Goal: Information Seeking & Learning: Learn about a topic

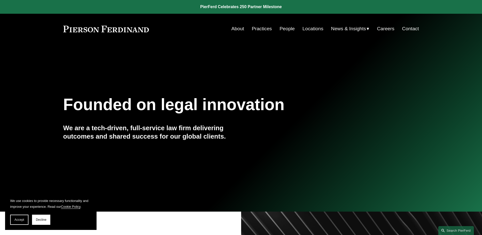
click at [263, 30] on link "Practices" at bounding box center [262, 29] width 20 height 10
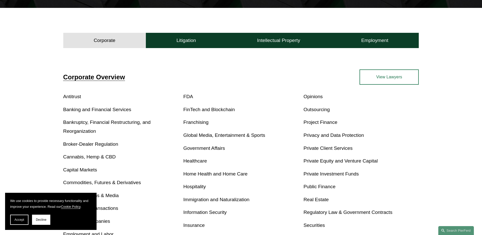
scroll to position [153, 0]
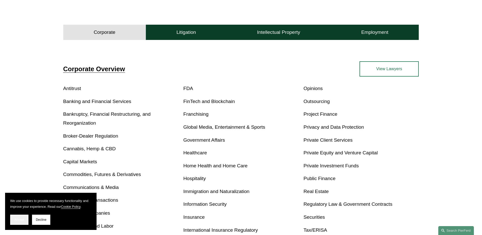
click at [26, 220] on button "Accept" at bounding box center [19, 220] width 18 height 10
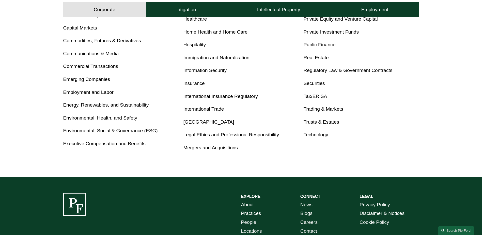
scroll to position [344, 0]
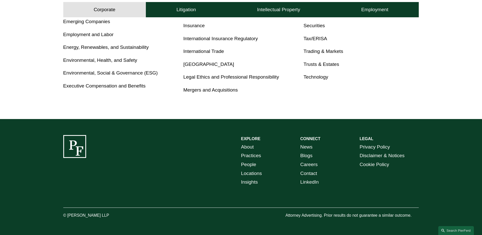
click at [247, 163] on link "People" at bounding box center [248, 164] width 15 height 9
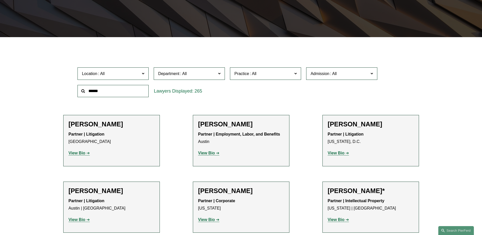
scroll to position [127, 0]
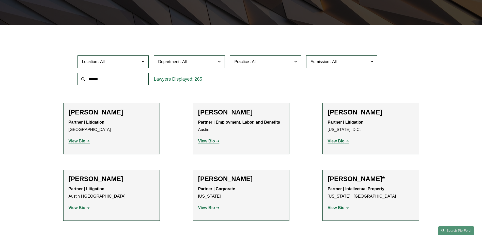
click at [116, 78] on input "text" at bounding box center [113, 79] width 71 height 12
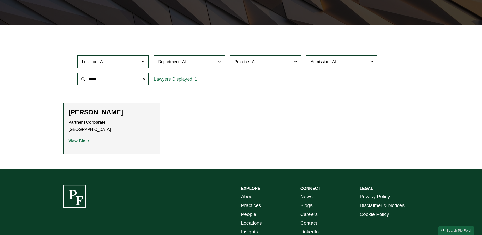
type input "*****"
click at [87, 114] on h2 "Janis Wilderspin" at bounding box center [112, 112] width 86 height 8
click at [82, 140] on strong "View Bio" at bounding box center [77, 141] width 17 height 4
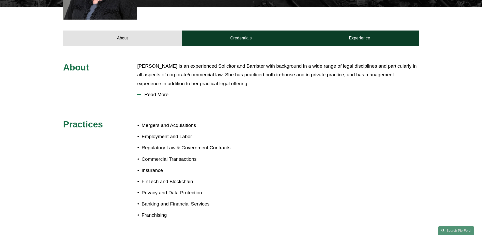
scroll to position [203, 0]
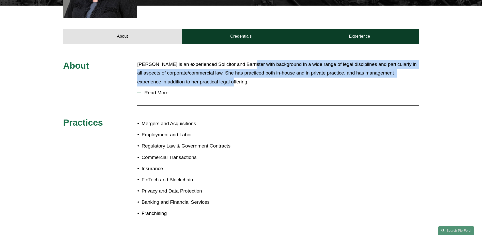
drag, startPoint x: 245, startPoint y: 58, endPoint x: 407, endPoint y: 77, distance: 163.6
click at [407, 77] on p "Janis is an experienced Solicitor and Barrister with background in a wide range…" at bounding box center [278, 73] width 282 height 26
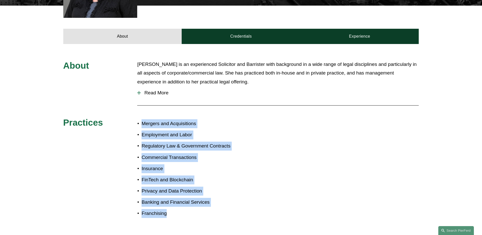
drag, startPoint x: 175, startPoint y: 207, endPoint x: 123, endPoint y: 125, distance: 98.0
click at [123, 125] on div "About Janis is an experienced Solicitor and Barrister with background in a wide…" at bounding box center [241, 140] width 482 height 160
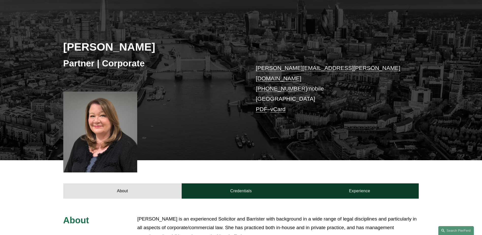
scroll to position [11, 0]
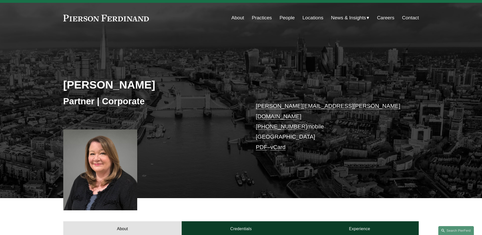
click at [99, 164] on div at bounding box center [100, 169] width 74 height 81
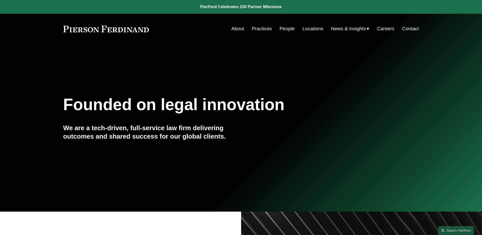
click at [232, 29] on link "About" at bounding box center [238, 29] width 13 height 10
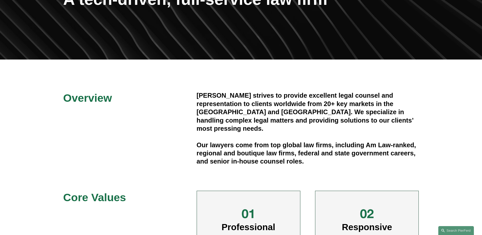
scroll to position [102, 0]
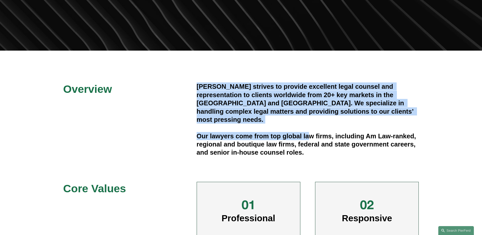
drag, startPoint x: 188, startPoint y: 87, endPoint x: 308, endPoint y: 131, distance: 127.6
click at [308, 131] on div "Overview Pierson Ferdinand strives to provide excellent legal counsel and repre…" at bounding box center [241, 200] width 482 height 237
drag, startPoint x: 308, startPoint y: 131, endPoint x: 230, endPoint y: 122, distance: 77.8
click at [230, 122] on div "Pierson Ferdinand strives to provide excellent legal counsel and representation…" at bounding box center [308, 119] width 222 height 74
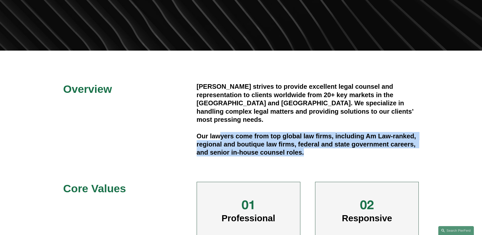
drag, startPoint x: 221, startPoint y: 122, endPoint x: 324, endPoint y: 144, distance: 105.5
click at [324, 144] on div "Pierson Ferdinand strives to provide excellent legal counsel and representation…" at bounding box center [308, 119] width 222 height 74
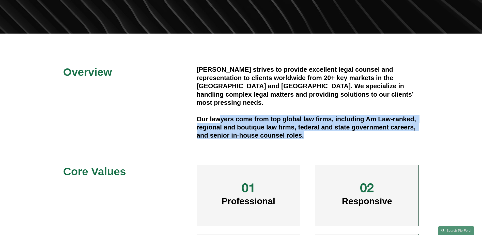
scroll to position [127, 0]
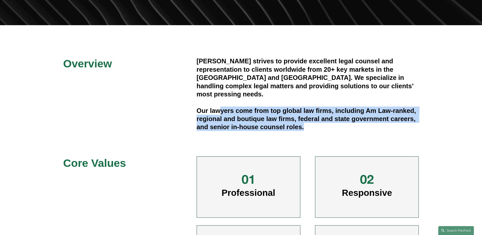
click at [389, 125] on div "Pierson Ferdinand strives to provide excellent legal counsel and representation…" at bounding box center [308, 95] width 222 height 77
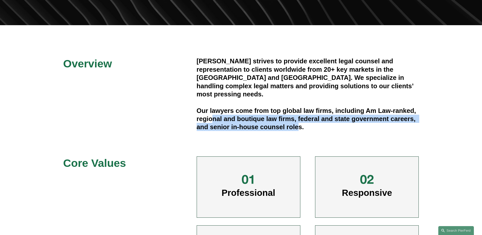
drag, startPoint x: 298, startPoint y: 118, endPoint x: 214, endPoint y: 108, distance: 84.8
click at [214, 108] on h4 "Our lawyers come from top global law firms, including Am Law-ranked, regional a…" at bounding box center [308, 119] width 222 height 25
drag, startPoint x: 214, startPoint y: 108, endPoint x: 378, endPoint y: 114, distance: 163.8
click at [378, 114] on h4 "Our lawyers come from top global law firms, including Am Law-ranked, regional a…" at bounding box center [308, 119] width 222 height 25
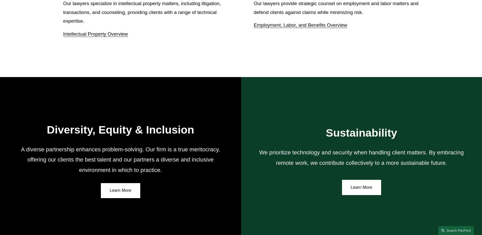
scroll to position [935, 0]
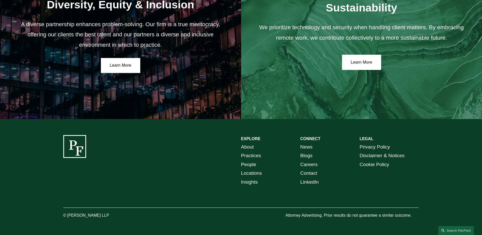
click at [309, 159] on link "Blogs" at bounding box center [307, 155] width 12 height 9
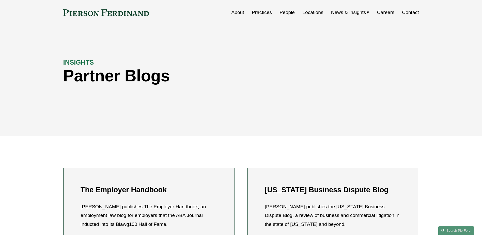
scroll to position [25, 0]
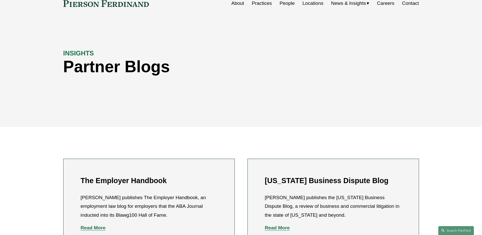
click at [351, 4] on span "News & Insights" at bounding box center [348, 3] width 35 height 9
click at [0, 0] on span "News" at bounding box center [0, 0] width 0 height 0
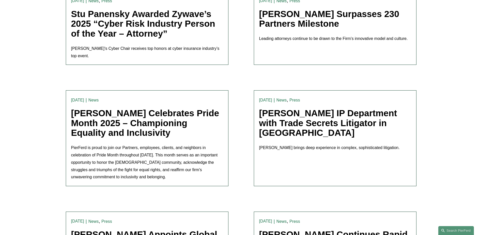
scroll to position [1091, 0]
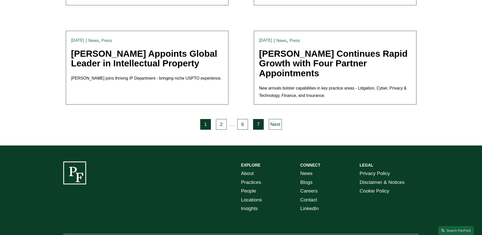
click at [259, 119] on link "7" at bounding box center [258, 124] width 11 height 11
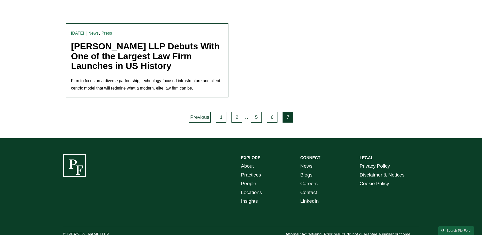
scroll to position [802, 0]
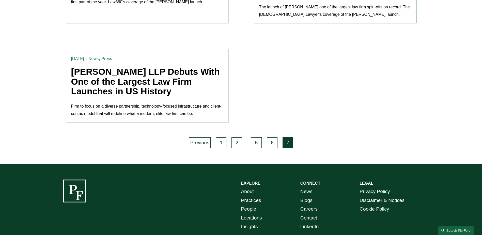
click at [126, 67] on link "[PERSON_NAME] LLP Debuts With One of the Largest Law Firm Launches in US History" at bounding box center [145, 81] width 149 height 29
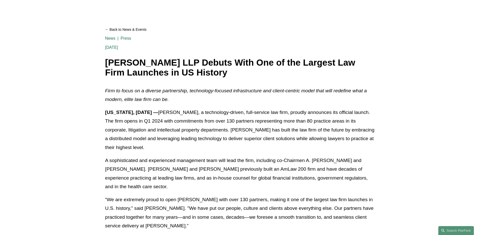
scroll to position [59, 0]
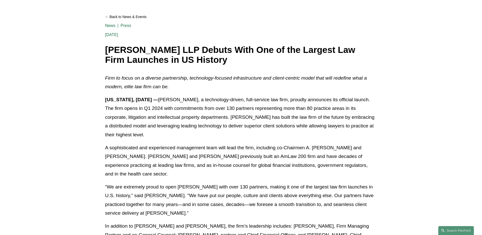
drag, startPoint x: 362, startPoint y: 103, endPoint x: 361, endPoint y: 115, distance: 12.0
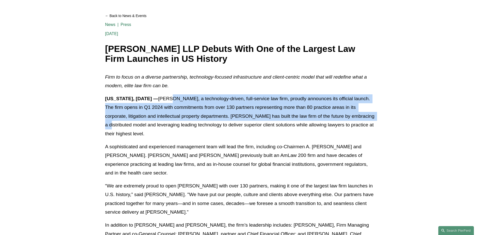
drag, startPoint x: 207, startPoint y: 100, endPoint x: 365, endPoint y: 118, distance: 159.4
click at [365, 118] on p "[US_STATE], [DATE] — [PERSON_NAME], a technology-driven, full-service law firm,…" at bounding box center [241, 116] width 272 height 44
drag, startPoint x: 365, startPoint y: 118, endPoint x: 396, endPoint y: 121, distance: 30.6
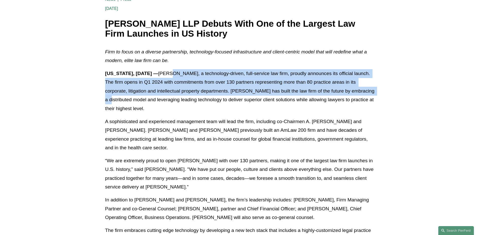
scroll to position [85, 0]
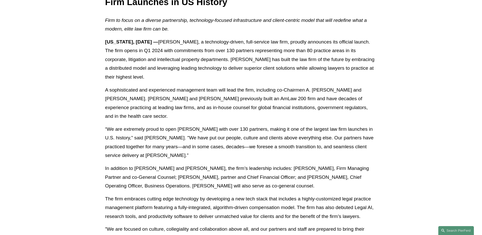
drag, startPoint x: 379, startPoint y: 107, endPoint x: 375, endPoint y: 118, distance: 11.8
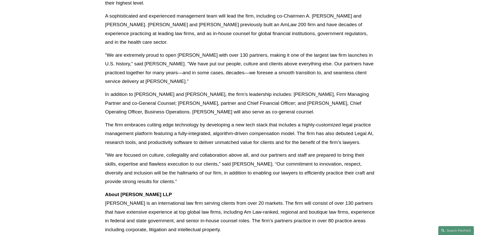
scroll to position [0, 0]
